Goal: Task Accomplishment & Management: Complete application form

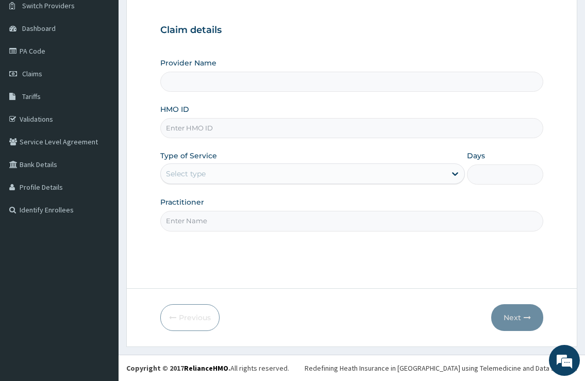
click at [214, 128] on input "HMO ID" at bounding box center [351, 128] width 383 height 20
click at [204, 177] on div "Select type" at bounding box center [186, 174] width 40 height 10
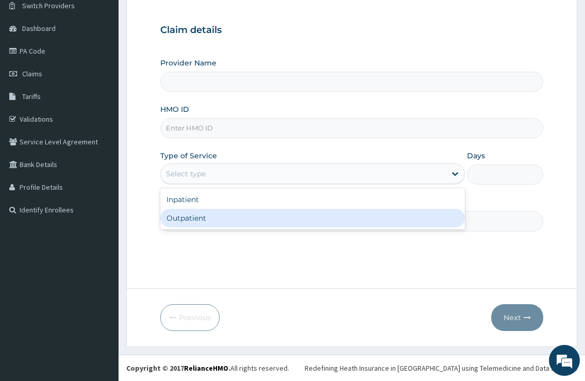
click at [206, 219] on div "Outpatient" at bounding box center [312, 218] width 304 height 19
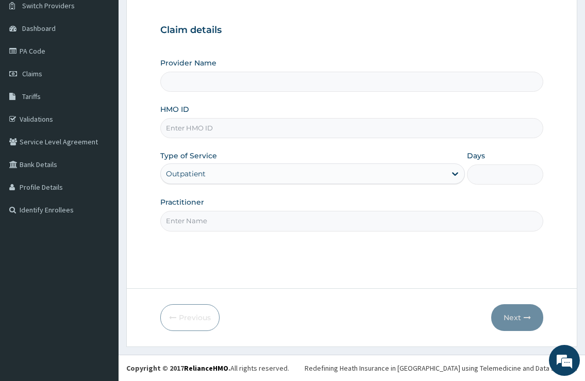
type input "1"
click at [240, 121] on input "HMO ID" at bounding box center [351, 128] width 383 height 20
type input "nbc/10536/c"
click at [231, 89] on input "Provider Name" at bounding box center [351, 82] width 383 height 20
click at [334, 225] on input "Practitioner" at bounding box center [351, 221] width 383 height 20
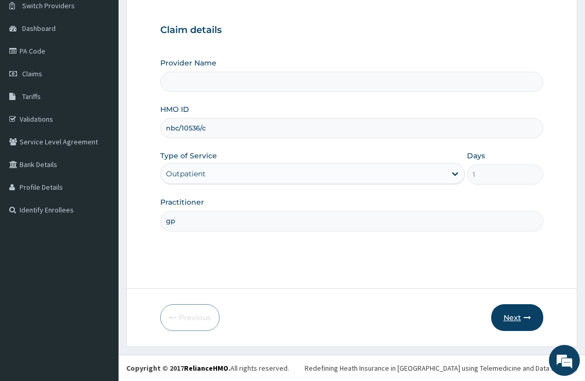
type input "gp"
click at [528, 324] on button "Next" at bounding box center [517, 317] width 52 height 27
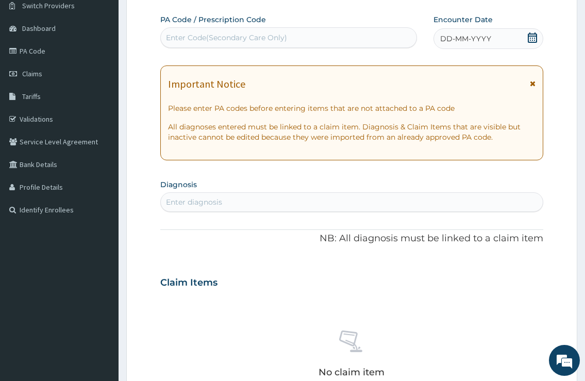
click at [267, 201] on div "Enter diagnosis" at bounding box center [352, 202] width 382 height 16
click at [273, 207] on div "Enter diagnosis" at bounding box center [352, 202] width 382 height 16
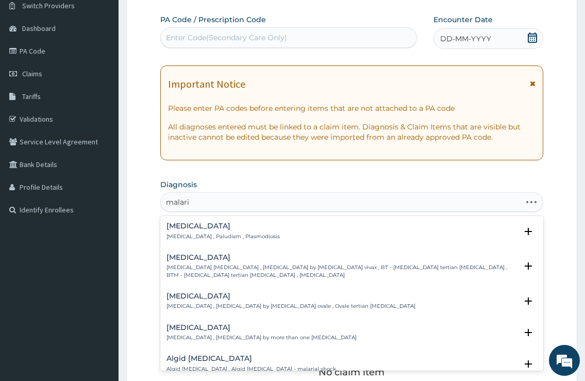
type input "[MEDICAL_DATA]"
click at [237, 236] on p "[MEDICAL_DATA] , Paludism , Plasmodiosis" at bounding box center [223, 236] width 113 height 7
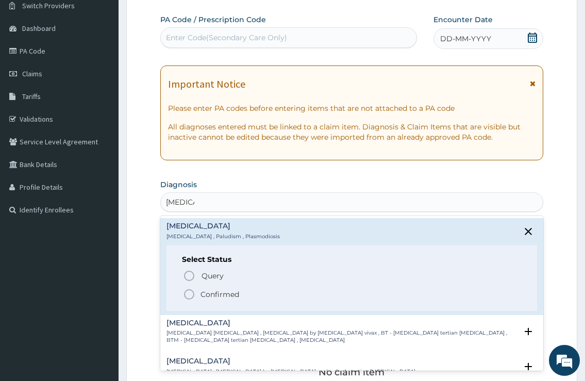
click at [201, 292] on span "Confirmed" at bounding box center [352, 294] width 338 height 12
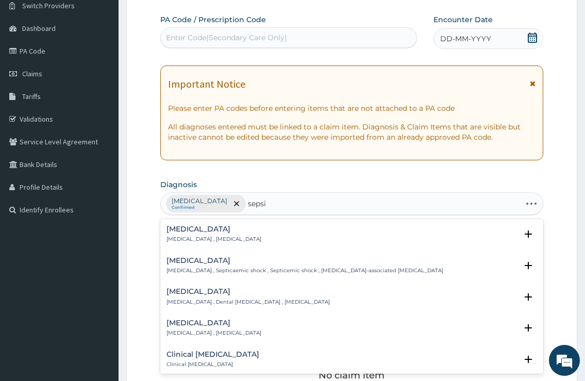
type input "[MEDICAL_DATA]"
click at [217, 240] on p "[MEDICAL_DATA] , [MEDICAL_DATA]" at bounding box center [214, 239] width 95 height 7
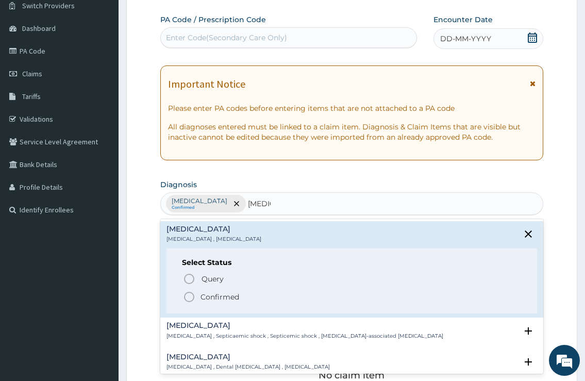
click at [200, 297] on span "Confirmed" at bounding box center [352, 297] width 338 height 12
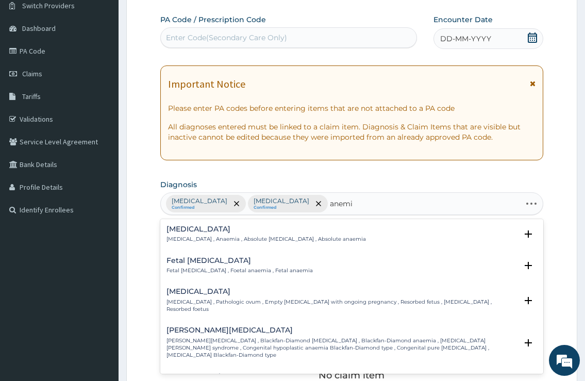
type input "[MEDICAL_DATA]"
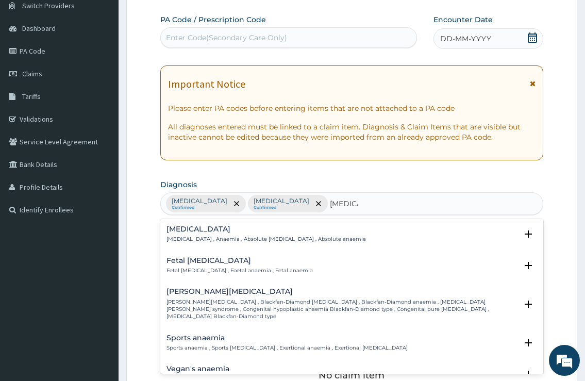
click at [189, 236] on p "[MEDICAL_DATA] , Anaemia , Absolute [MEDICAL_DATA] , Absolute anaemia" at bounding box center [267, 239] width 200 height 7
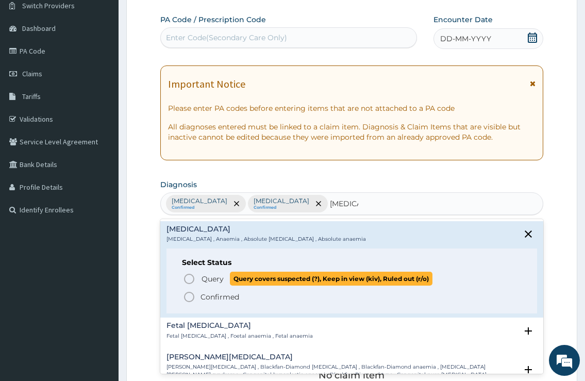
click at [189, 278] on icon "status option query" at bounding box center [189, 279] width 12 height 12
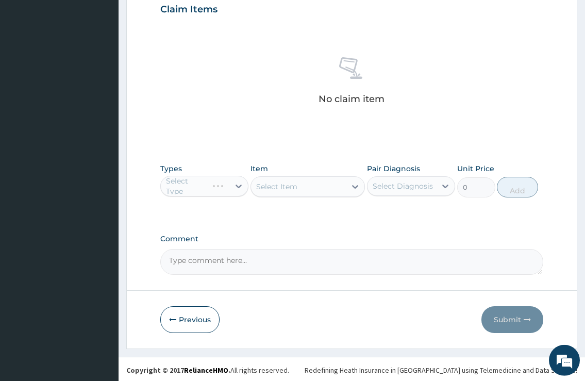
scroll to position [362, 0]
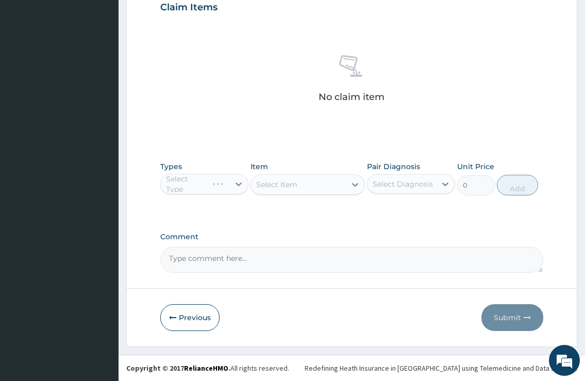
click at [239, 186] on div "Select Type" at bounding box center [204, 184] width 88 height 21
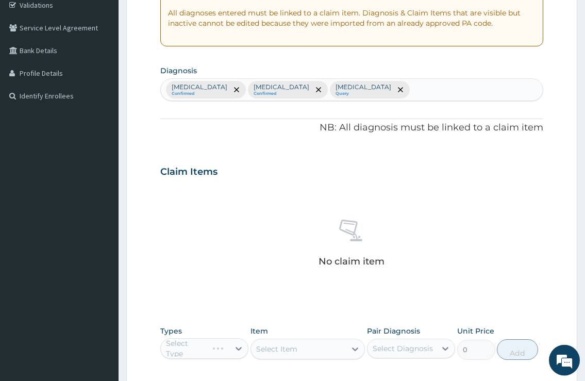
scroll to position [196, 0]
